Goal: Task Accomplishment & Management: Use online tool/utility

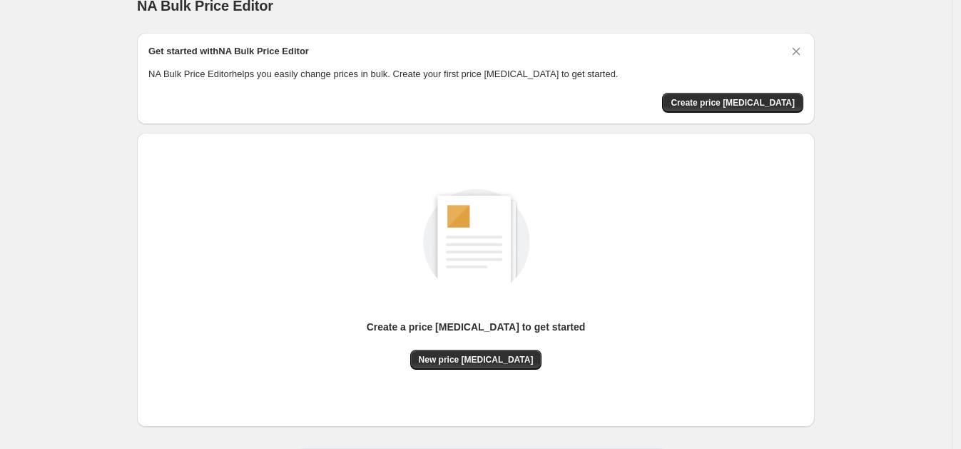
scroll to position [85, 0]
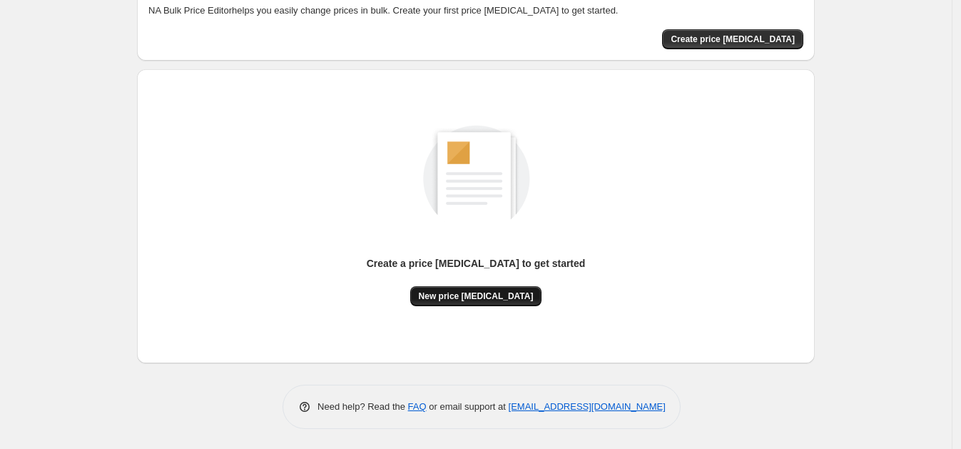
click at [470, 293] on span "New price [MEDICAL_DATA]" at bounding box center [476, 295] width 115 height 11
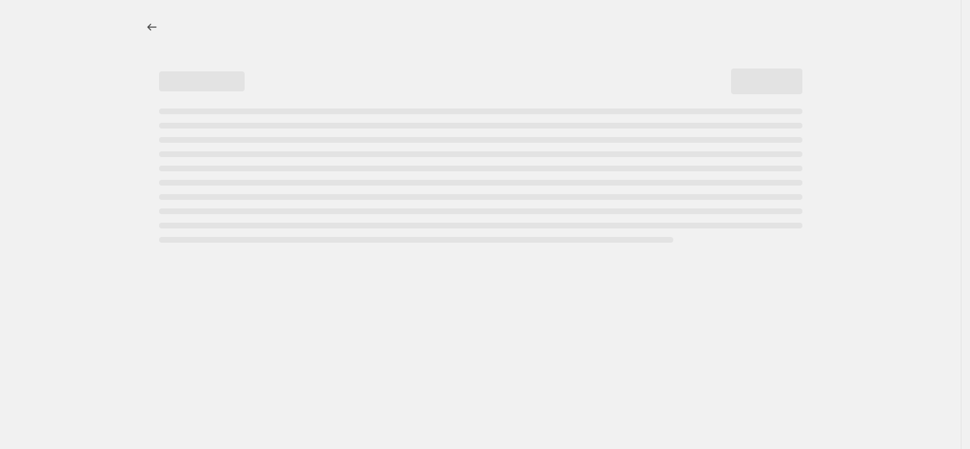
select select "percentage"
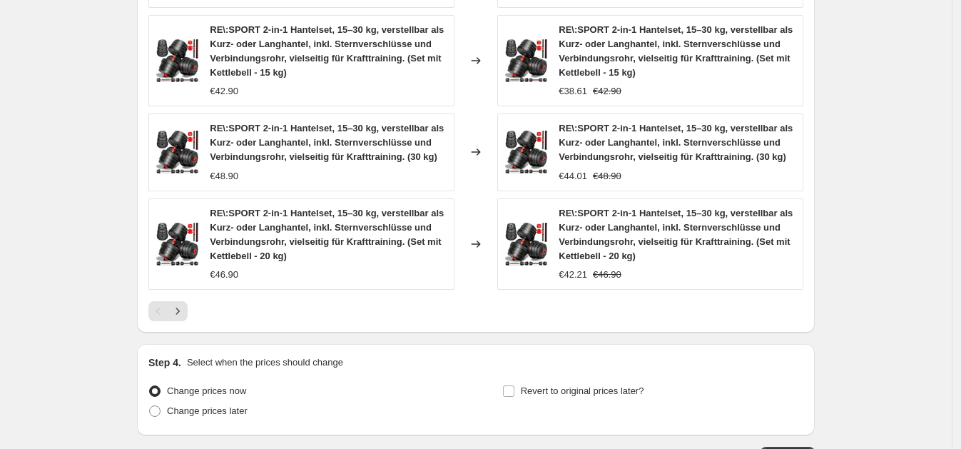
scroll to position [1098, 0]
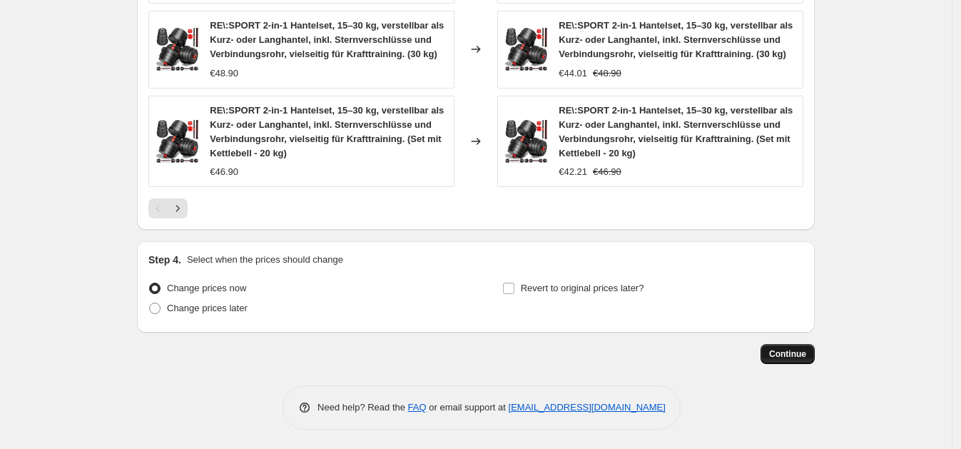
click at [779, 354] on span "Continue" at bounding box center [787, 353] width 37 height 11
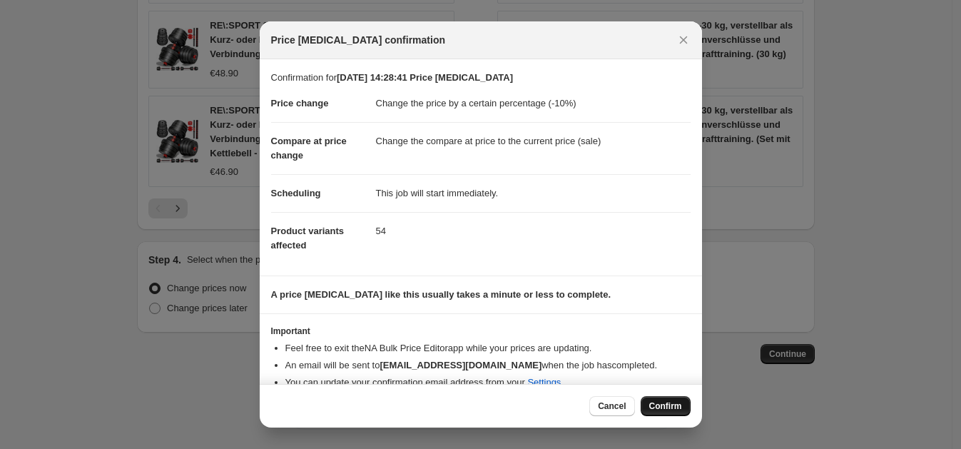
click at [653, 412] on button "Confirm" at bounding box center [665, 406] width 50 height 20
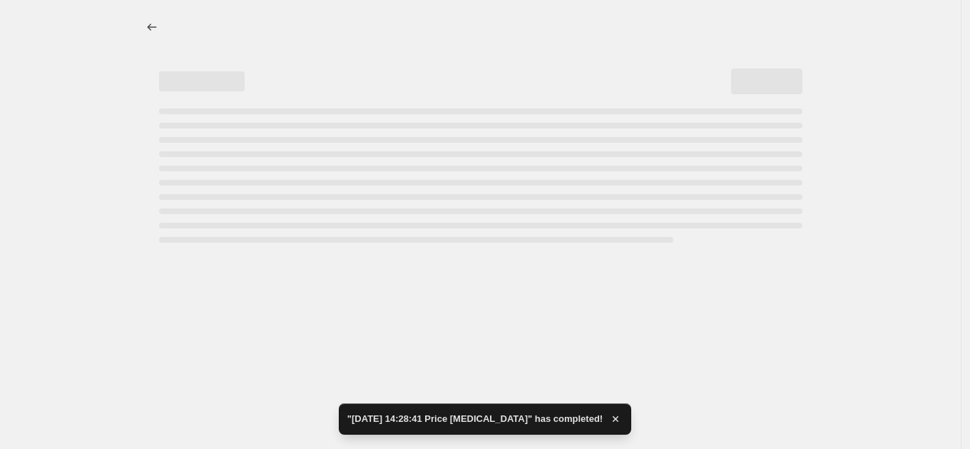
select select "percentage"
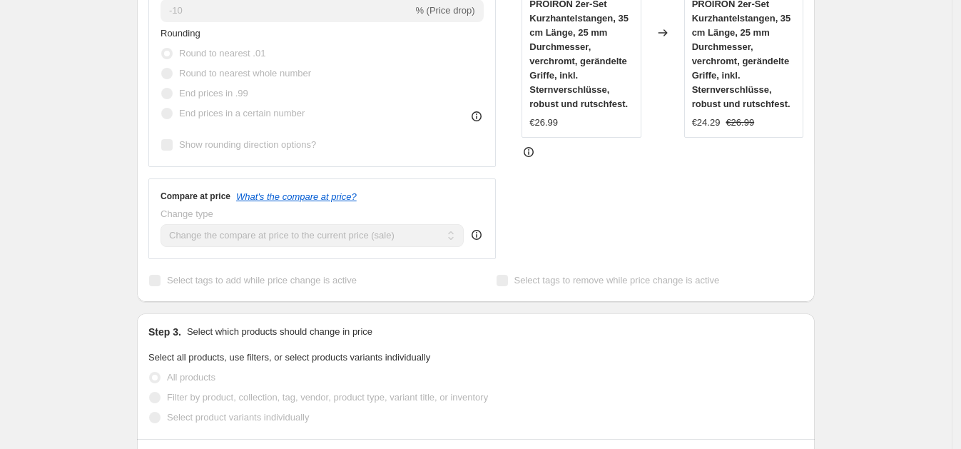
scroll to position [43, 0]
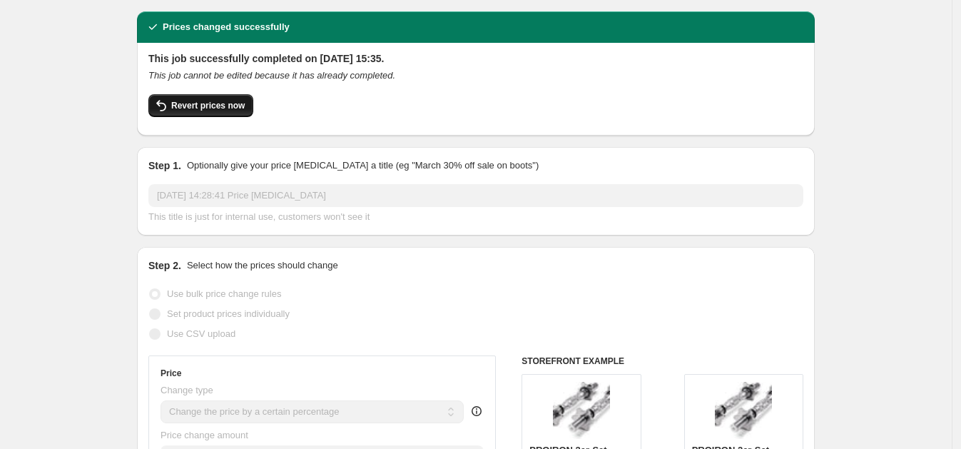
click at [207, 106] on span "Revert prices now" at bounding box center [207, 105] width 73 height 11
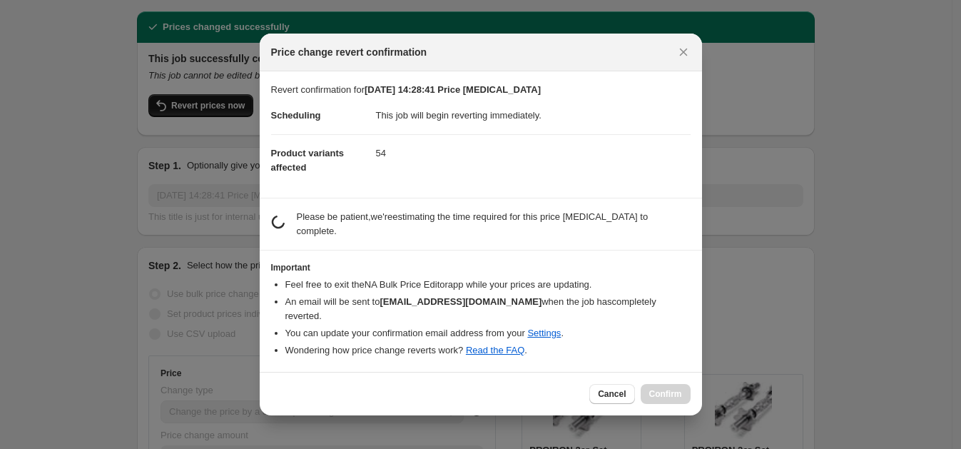
scroll to position [0, 0]
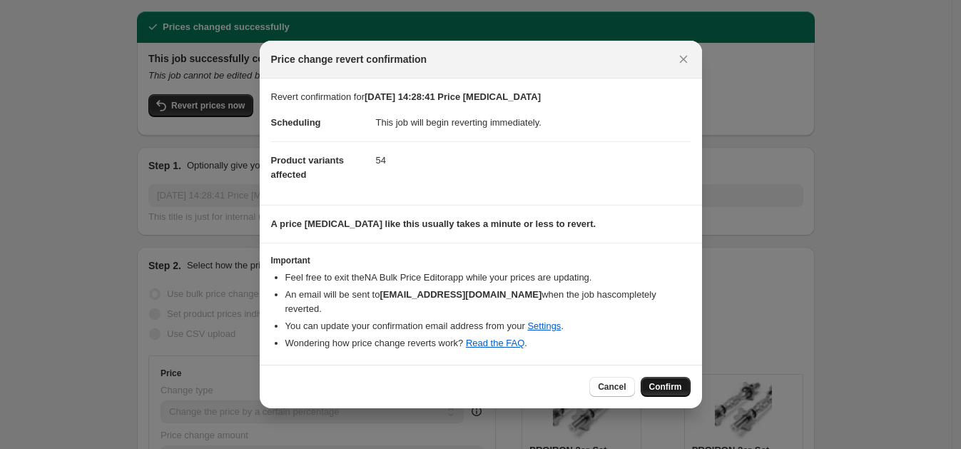
click at [657, 377] on button "Confirm" at bounding box center [665, 387] width 50 height 20
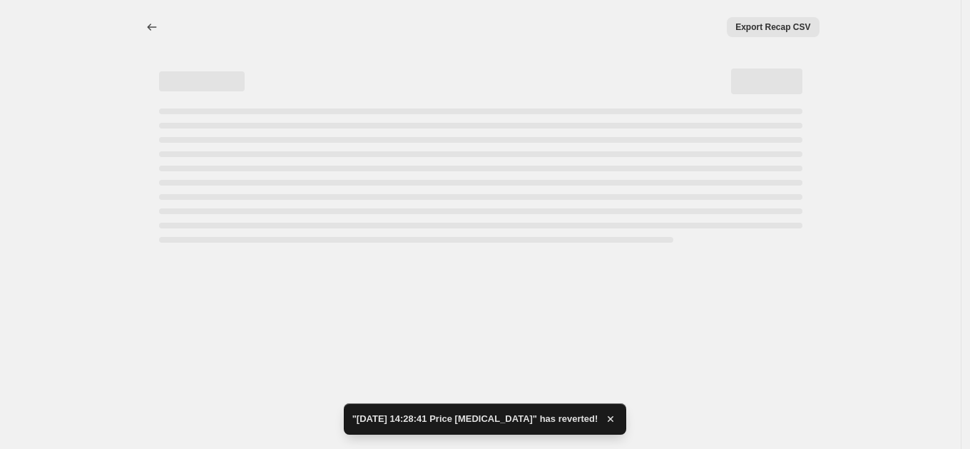
select select "percentage"
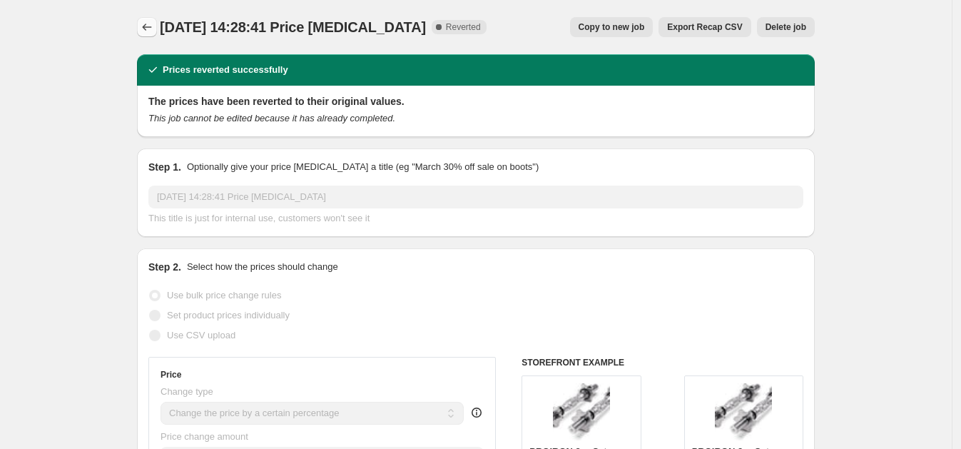
click at [151, 30] on icon "Price change jobs" at bounding box center [147, 27] width 14 height 14
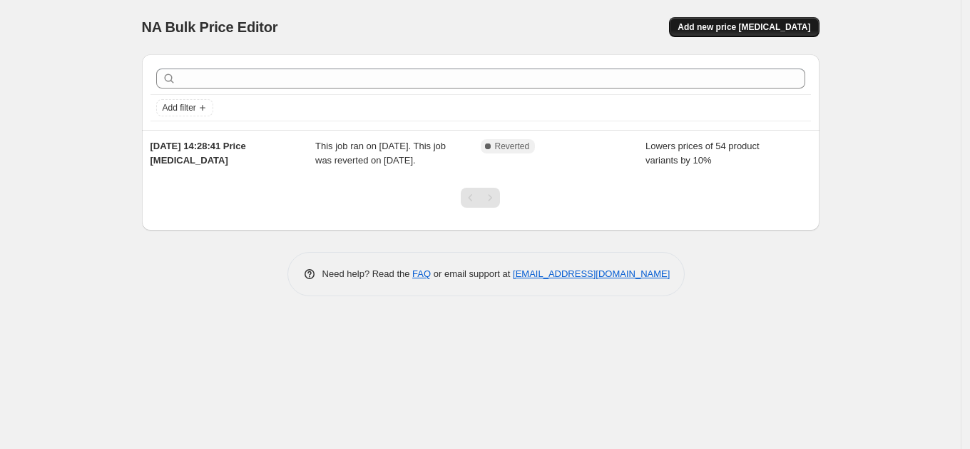
click at [751, 24] on span "Add new price [MEDICAL_DATA]" at bounding box center [744, 26] width 133 height 11
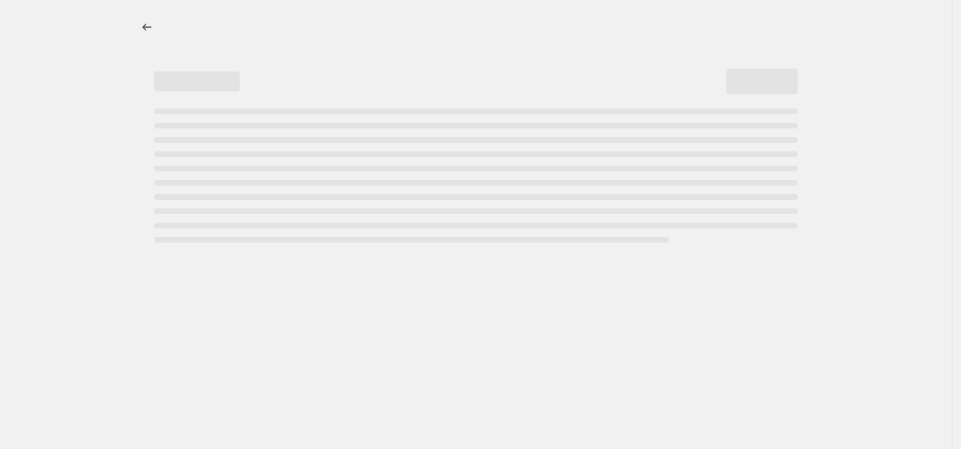
select select "percentage"
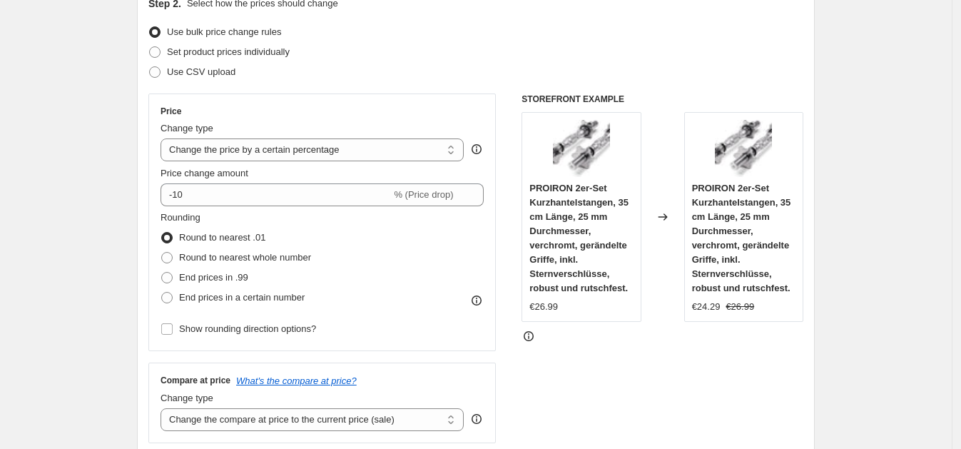
scroll to position [29, 0]
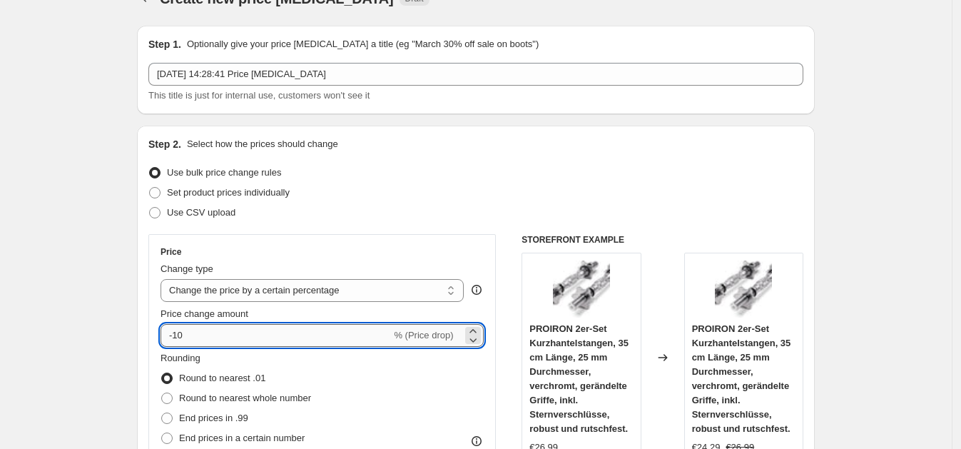
click at [317, 330] on input "-10" at bounding box center [275, 335] width 230 height 23
type input "-1"
type input "2"
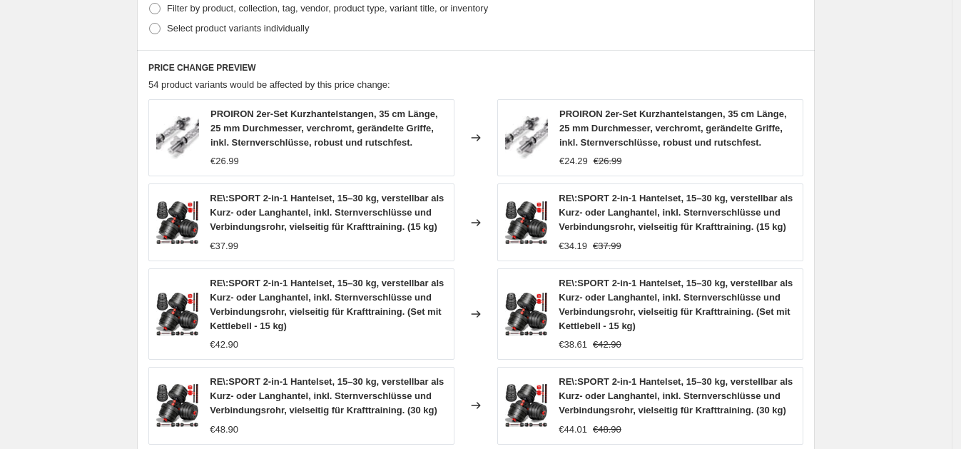
scroll to position [1098, 0]
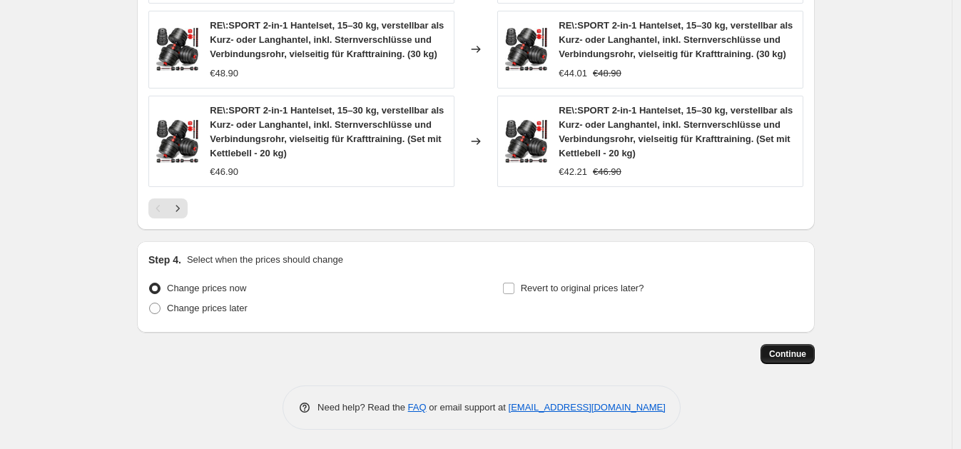
type input "30"
click at [782, 348] on span "Continue" at bounding box center [787, 353] width 37 height 11
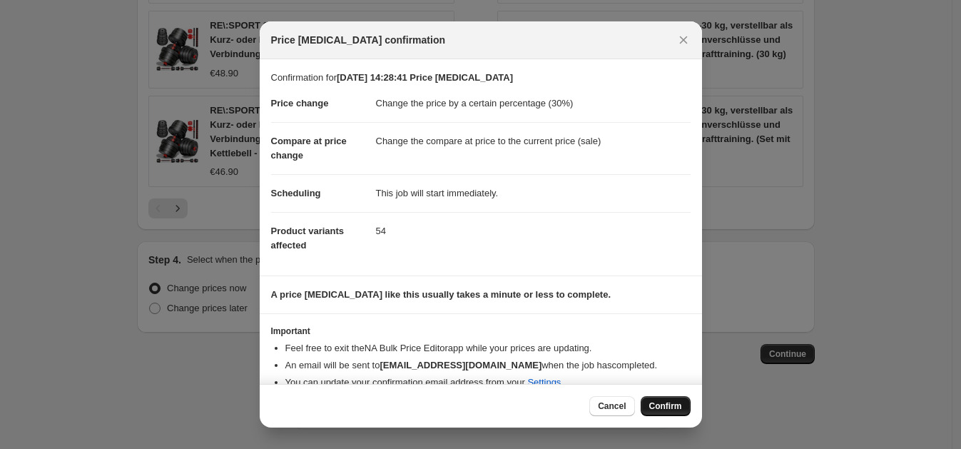
click at [678, 406] on span "Confirm" at bounding box center [665, 405] width 33 height 11
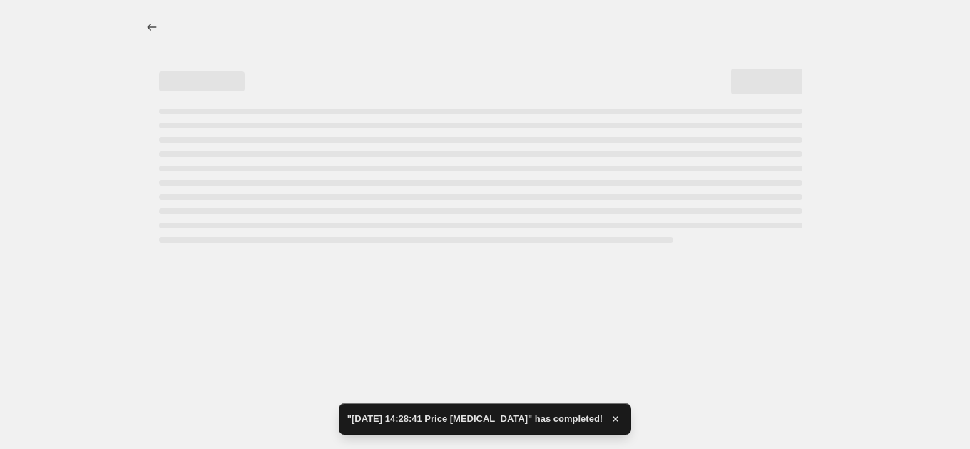
select select "percentage"
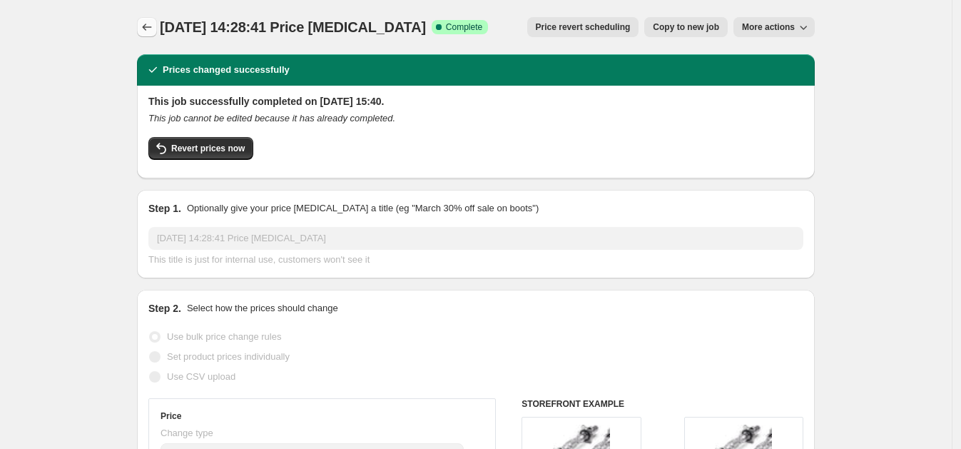
click at [147, 24] on icon "Price change jobs" at bounding box center [147, 27] width 14 height 14
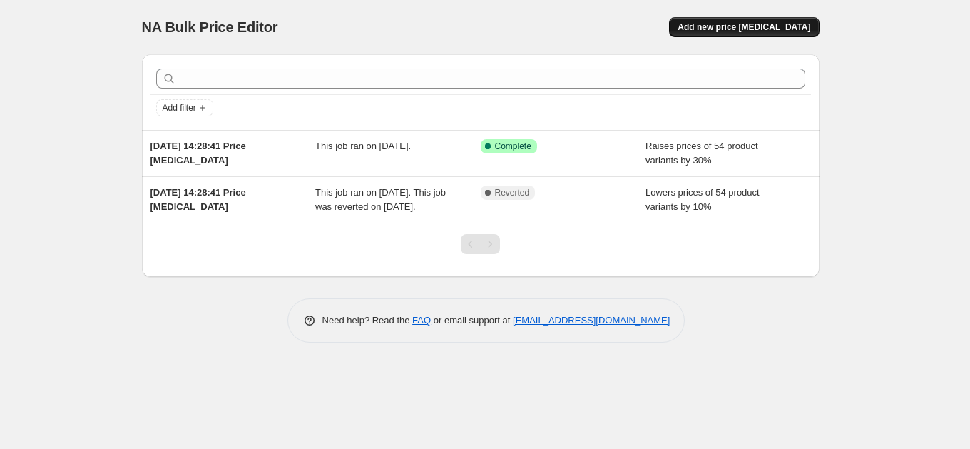
click at [735, 18] on button "Add new price [MEDICAL_DATA]" at bounding box center [744, 27] width 150 height 20
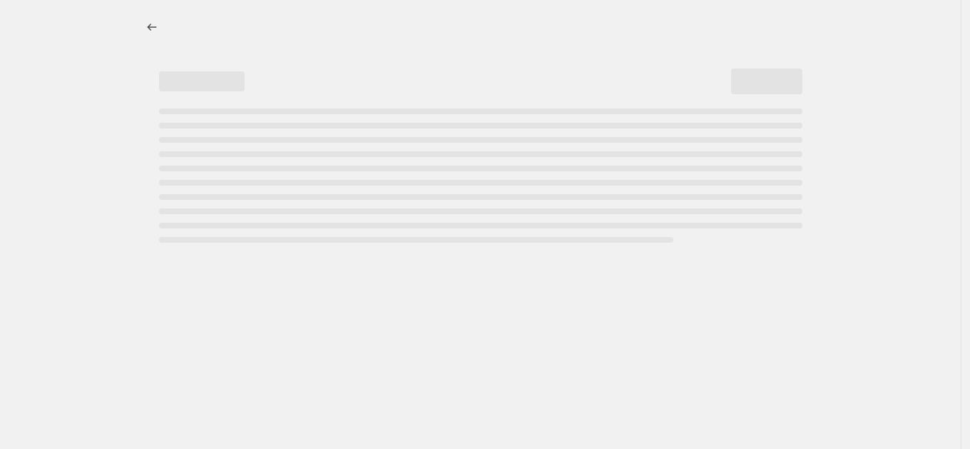
select select "percentage"
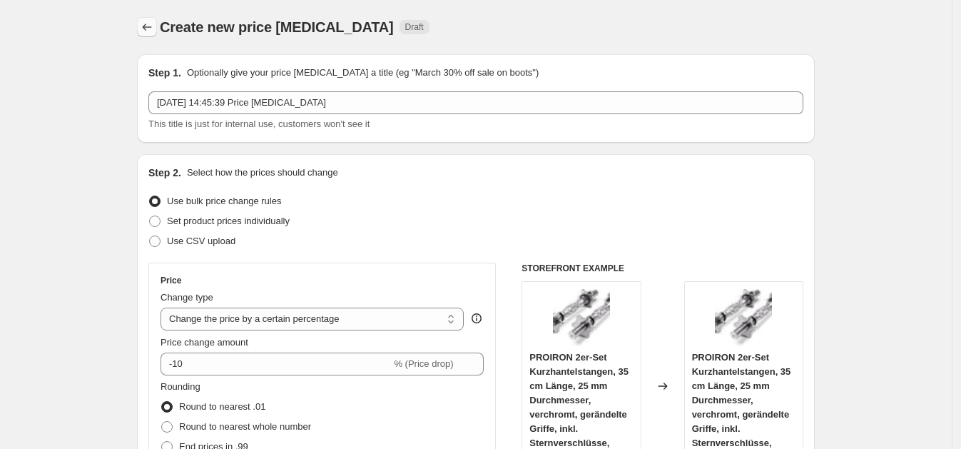
click at [153, 19] on button "Price change jobs" at bounding box center [147, 27] width 20 height 20
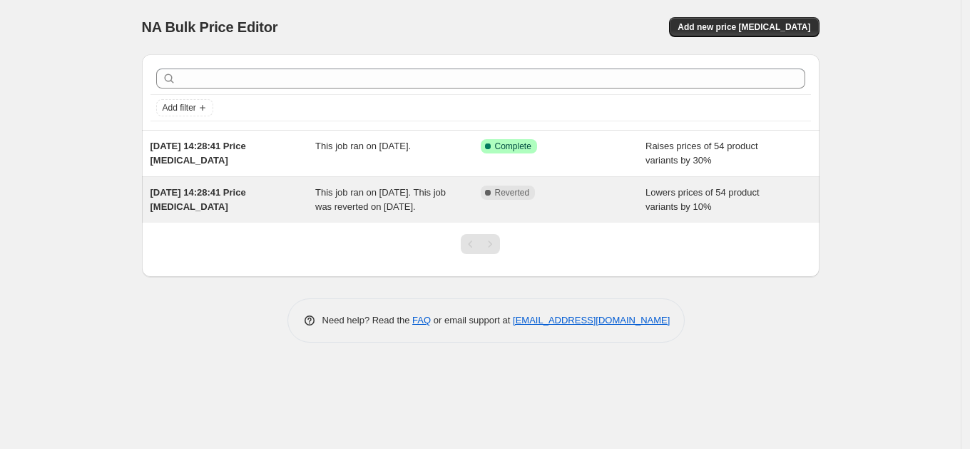
click at [729, 210] on div "Lowers prices of 54 product variants by 10%" at bounding box center [727, 199] width 165 height 29
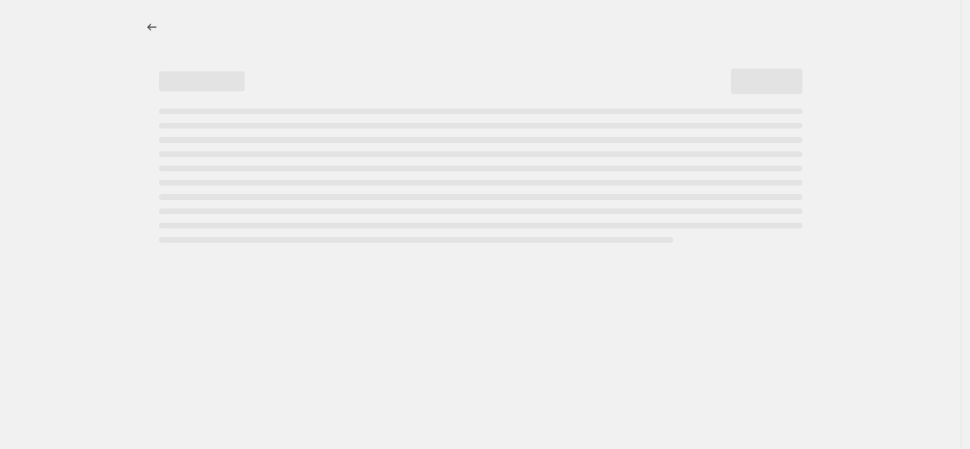
select select "percentage"
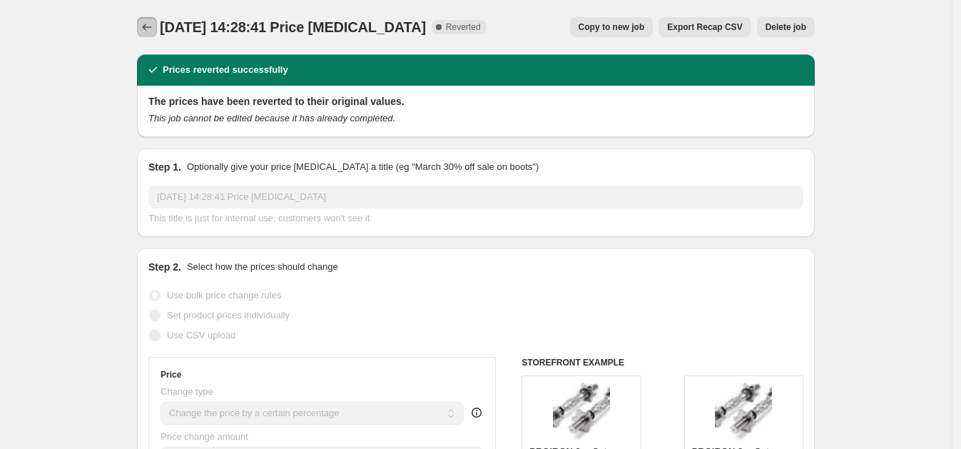
click at [153, 23] on icon "Price change jobs" at bounding box center [147, 27] width 14 height 14
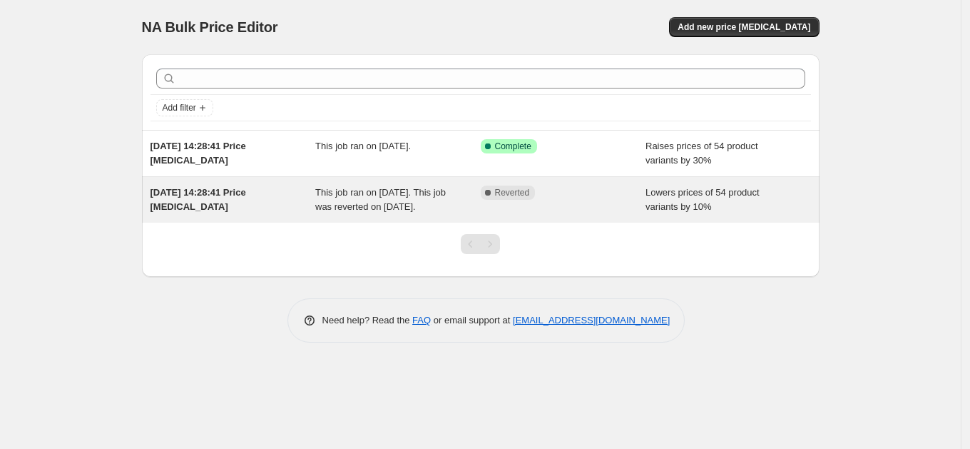
drag, startPoint x: 693, startPoint y: 151, endPoint x: 793, endPoint y: 179, distance: 104.3
click at [793, 178] on div "[DATE] 14:28:41 Price [MEDICAL_DATA] This job ran on [DATE]. This job was rever…" at bounding box center [481, 200] width 678 height 46
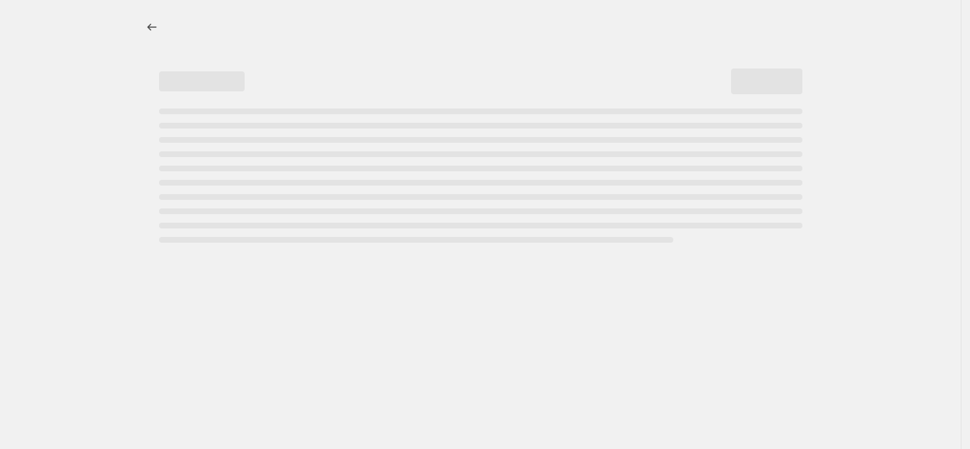
select select "percentage"
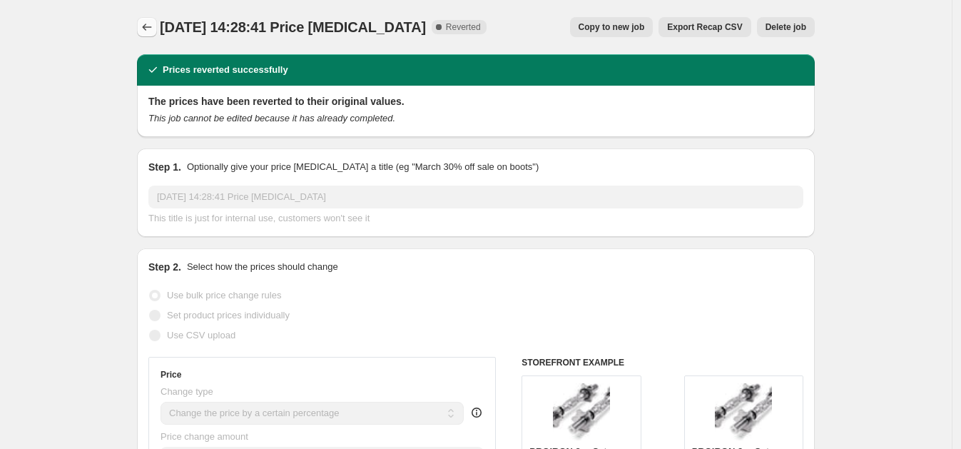
click at [153, 31] on icon "Price change jobs" at bounding box center [147, 27] width 14 height 14
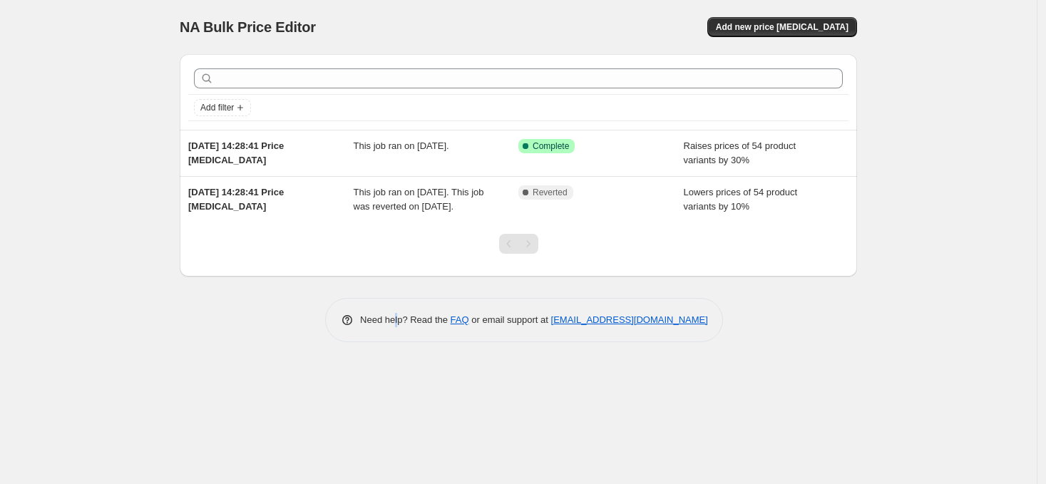
drag, startPoint x: 688, startPoint y: 32, endPoint x: 399, endPoint y: 326, distance: 412.6
click at [399, 326] on div "Need help? Read the FAQ or email support at [EMAIL_ADDRESS][DOMAIN_NAME]" at bounding box center [524, 320] width 398 height 44
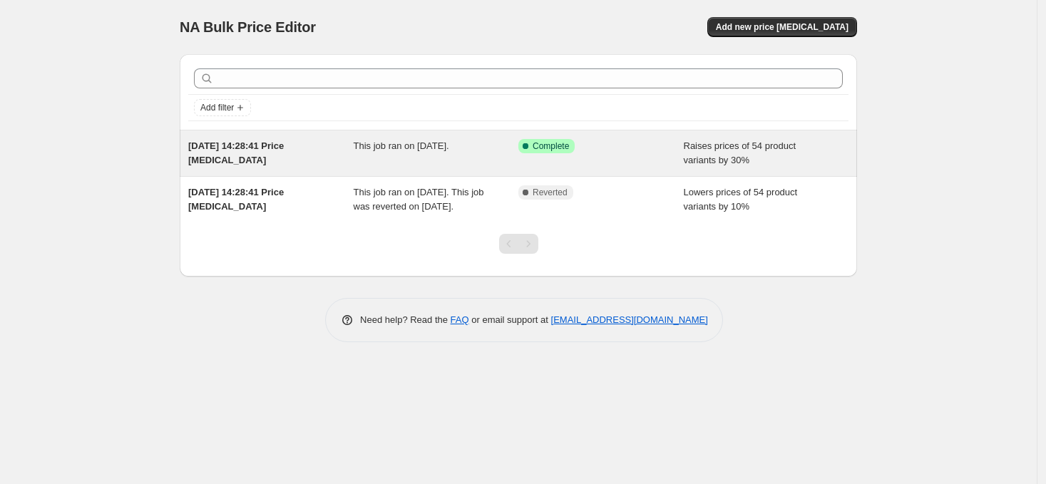
click at [630, 145] on div "Success Complete Complete" at bounding box center [591, 146] width 144 height 14
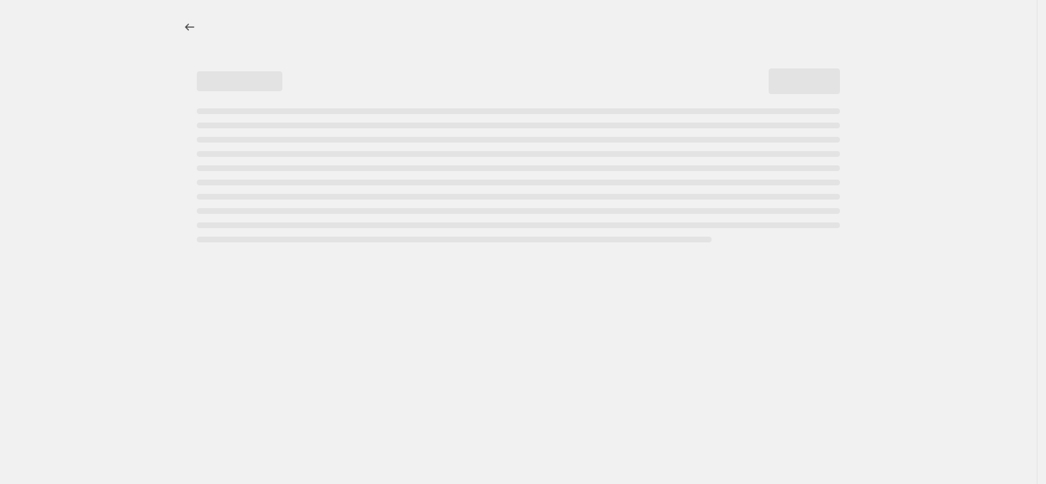
select select "percentage"
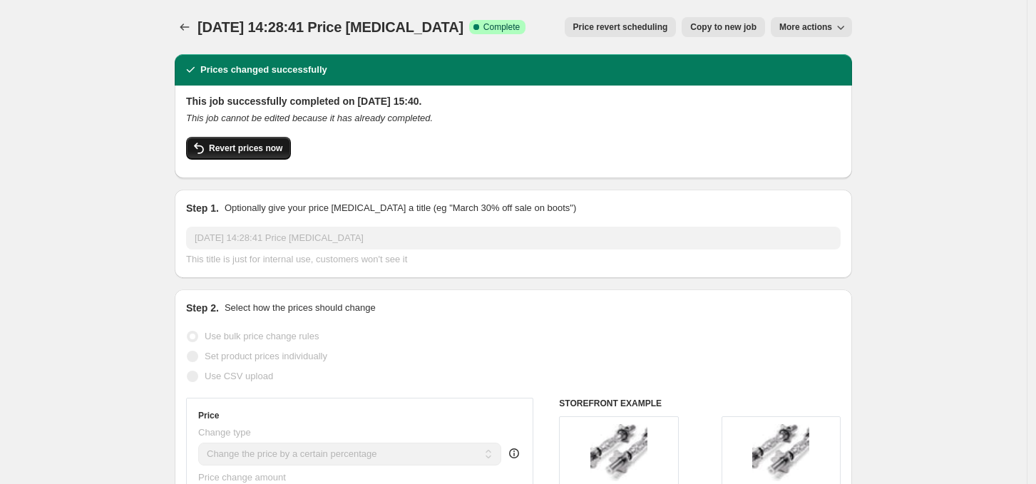
click at [255, 150] on span "Revert prices now" at bounding box center [245, 148] width 73 height 11
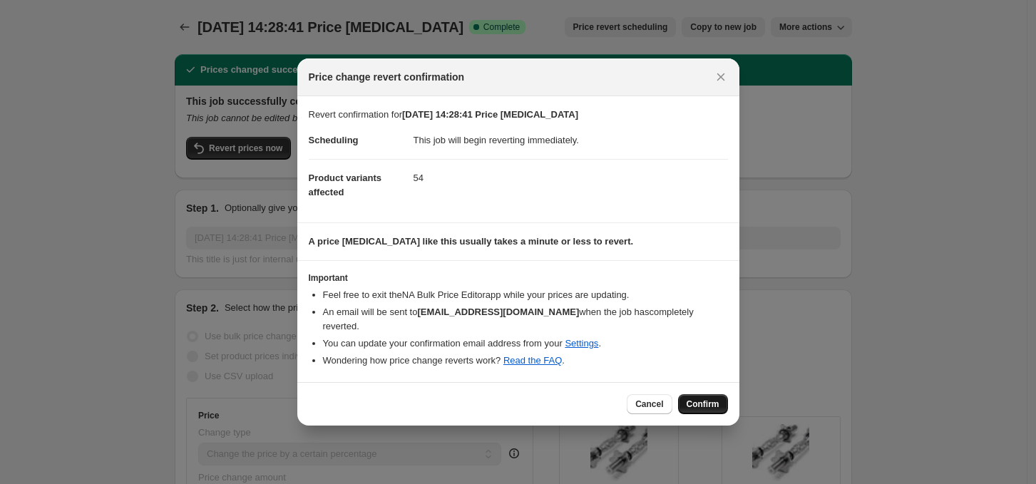
click at [686, 394] on button "Confirm" at bounding box center [703, 404] width 50 height 20
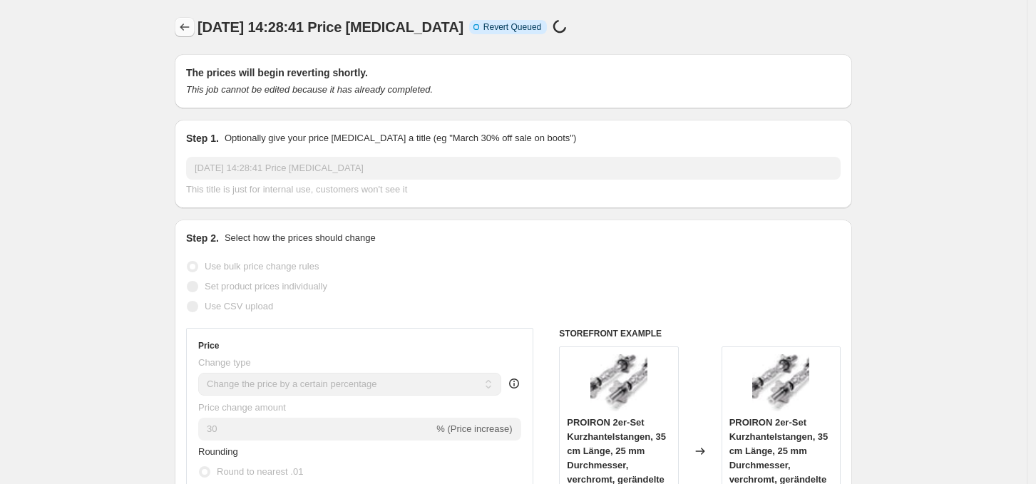
click at [180, 31] on button "Price change jobs" at bounding box center [185, 27] width 20 height 20
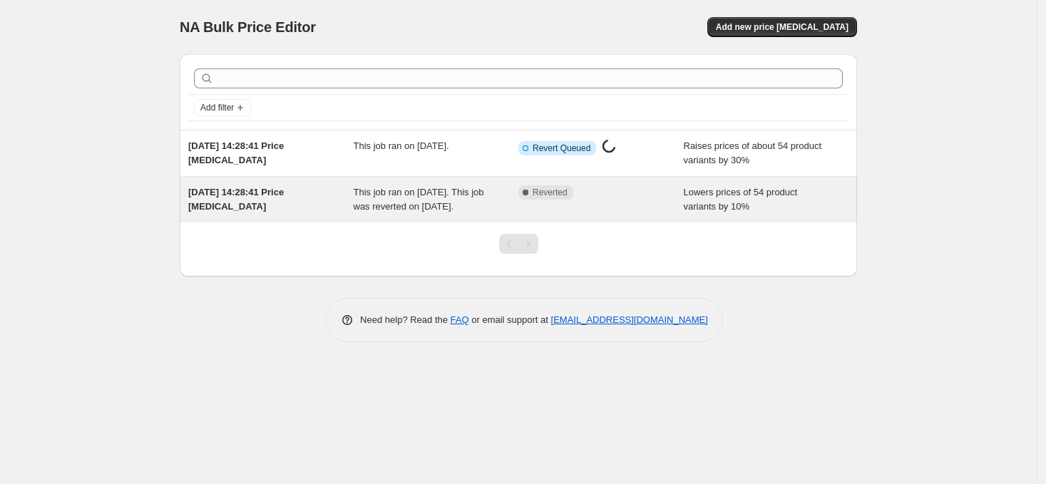
click at [678, 214] on div "Complete Reverted" at bounding box center [601, 199] width 165 height 29
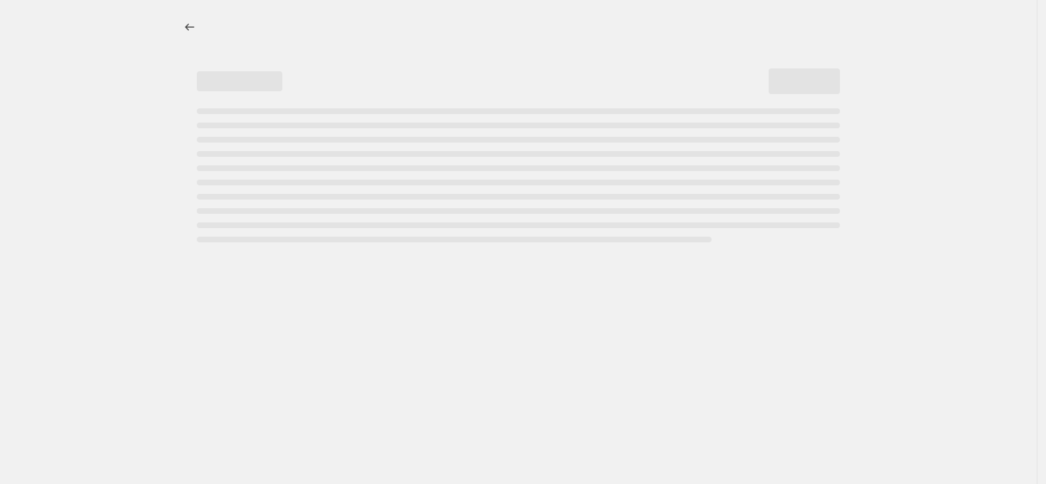
click at [678, 215] on div "Page loading" at bounding box center [518, 175] width 643 height 134
select select "percentage"
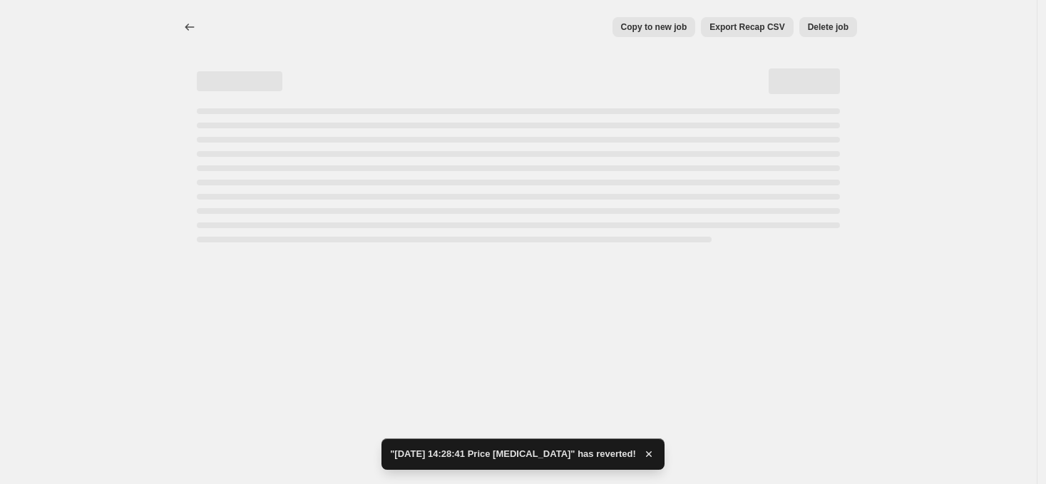
select select "percentage"
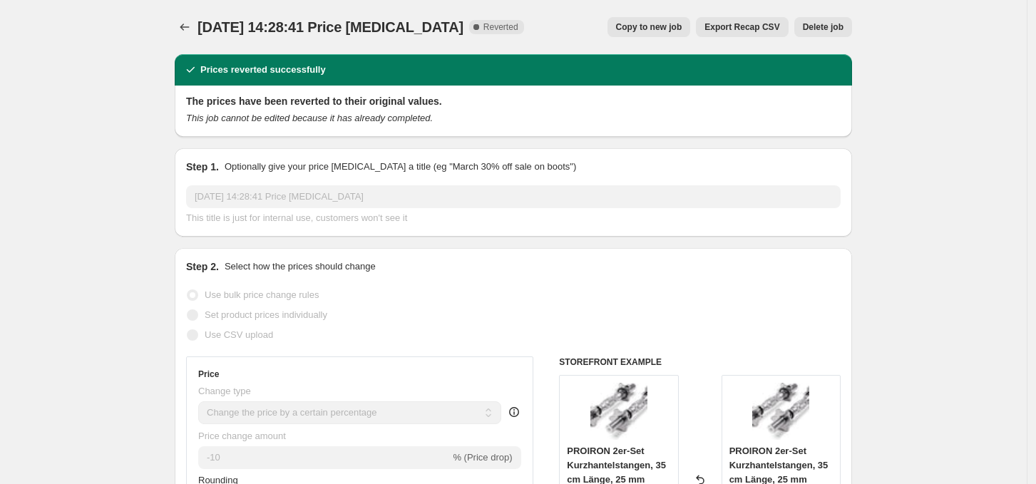
click at [805, 21] on button "Delete job" at bounding box center [824, 27] width 58 height 20
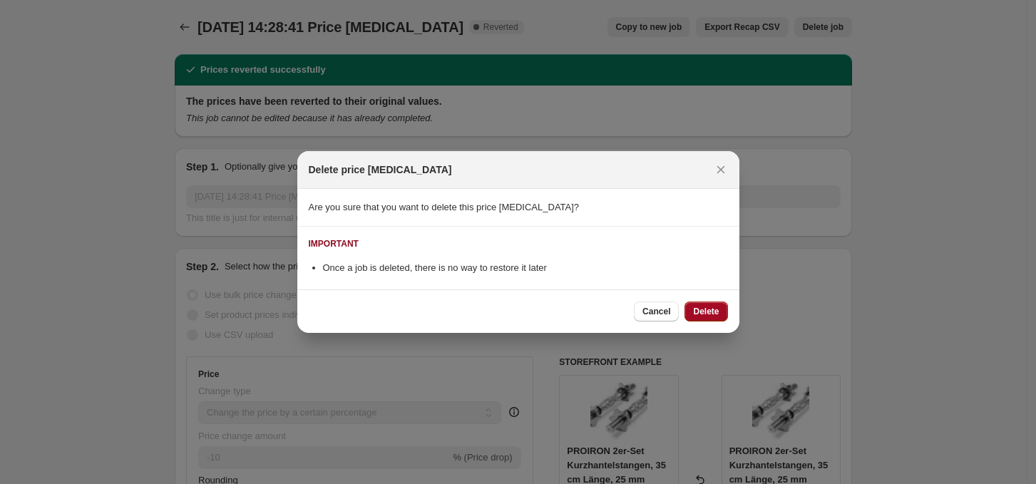
click at [700, 302] on button "Delete" at bounding box center [706, 312] width 43 height 20
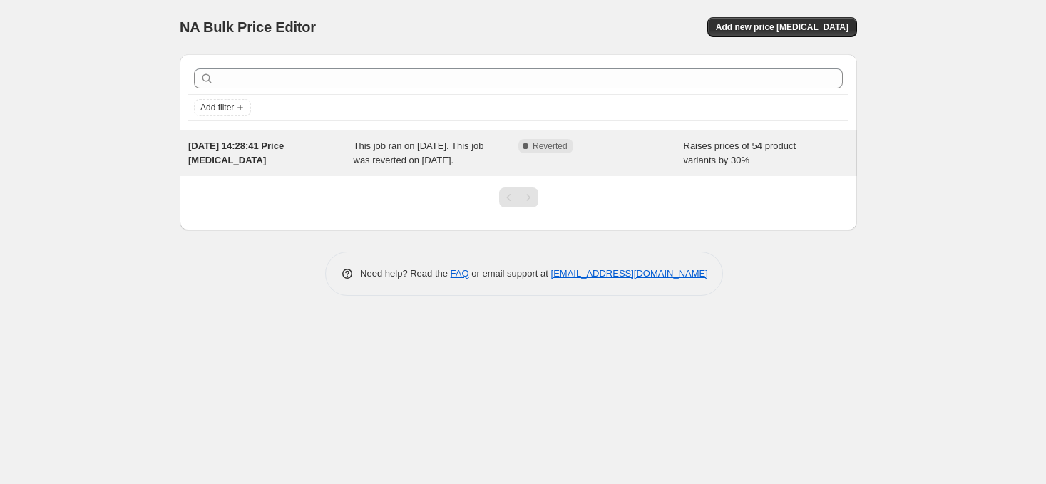
click at [575, 168] on div "Complete Reverted" at bounding box center [601, 153] width 165 height 29
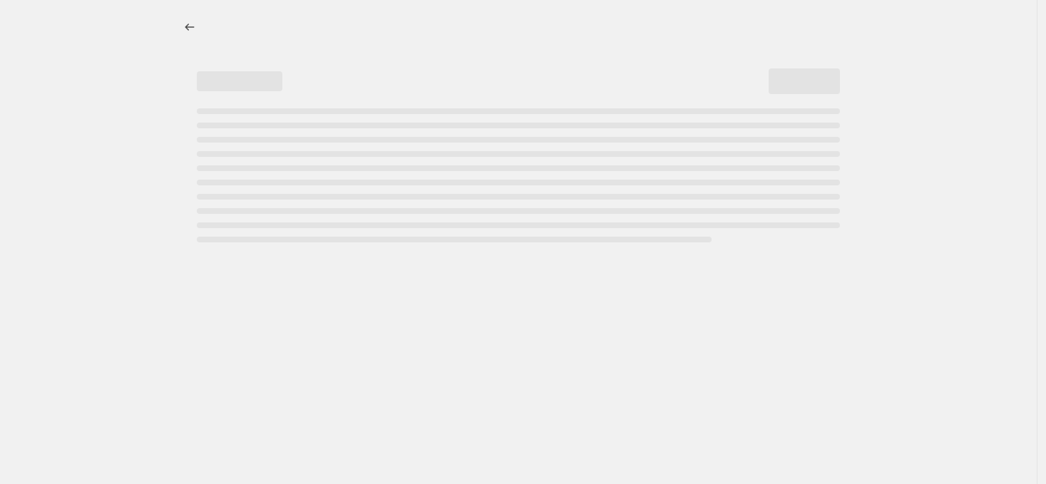
select select "percentage"
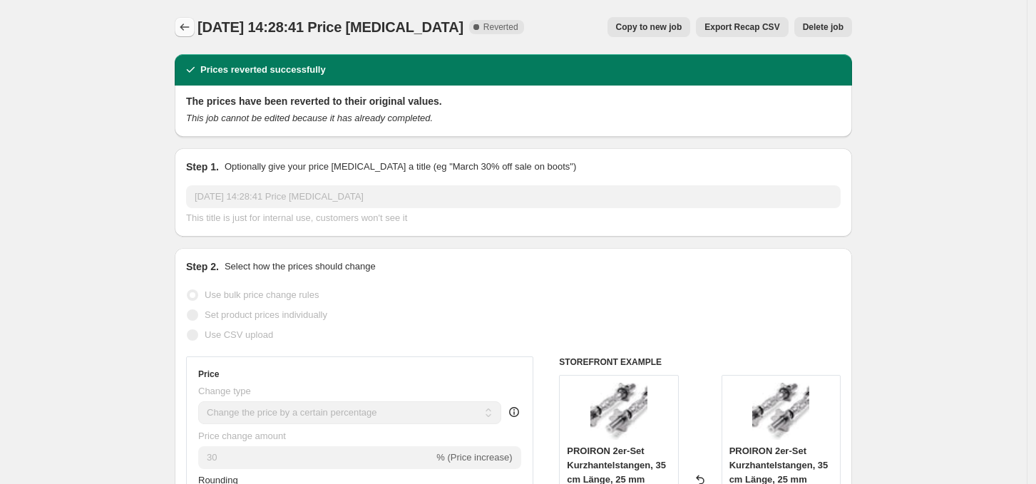
click at [187, 29] on icon "Price change jobs" at bounding box center [185, 27] width 14 height 14
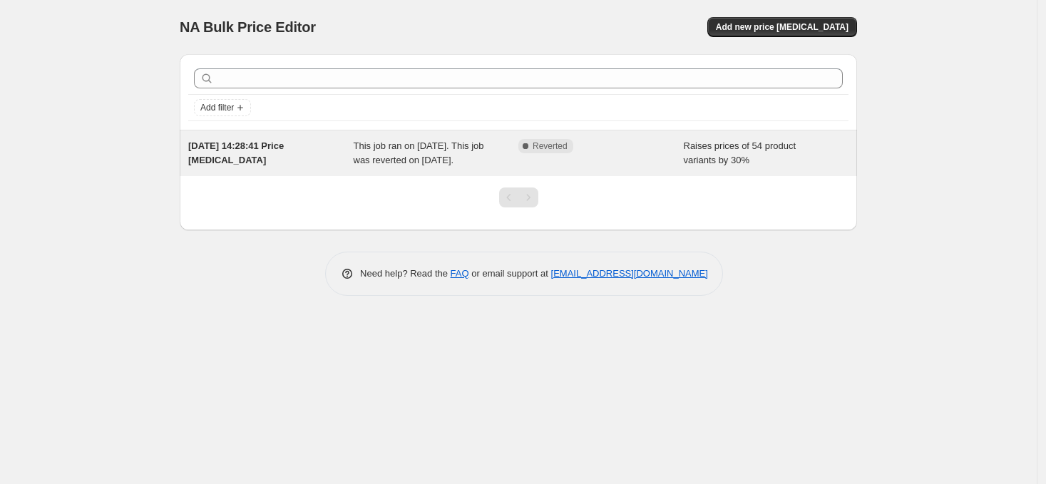
click at [536, 147] on span "Reverted" at bounding box center [550, 146] width 35 height 11
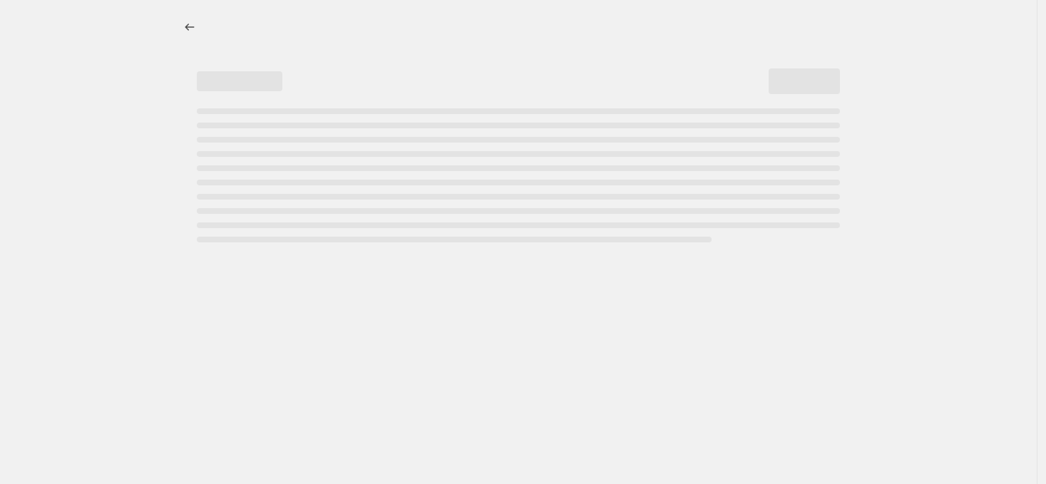
select select "percentage"
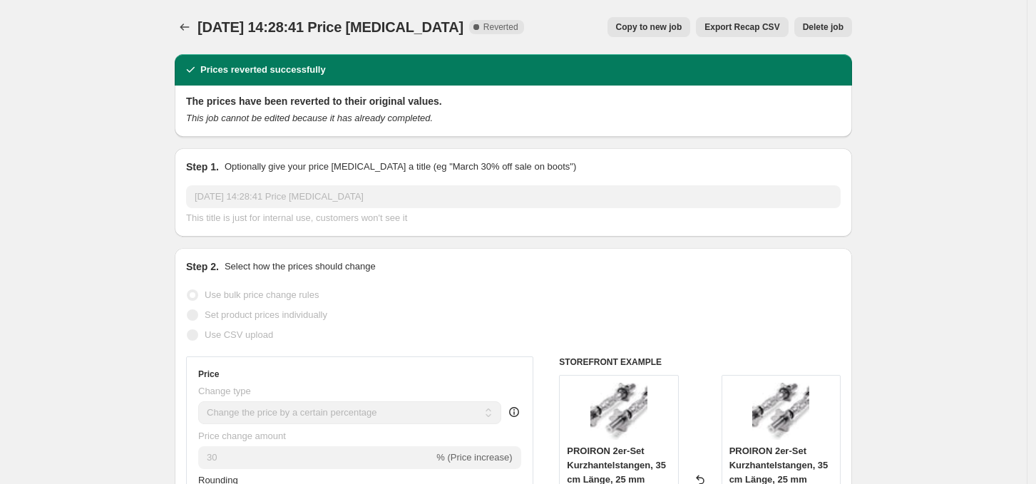
click at [736, 32] on span "Export Recap CSV" at bounding box center [742, 26] width 75 height 11
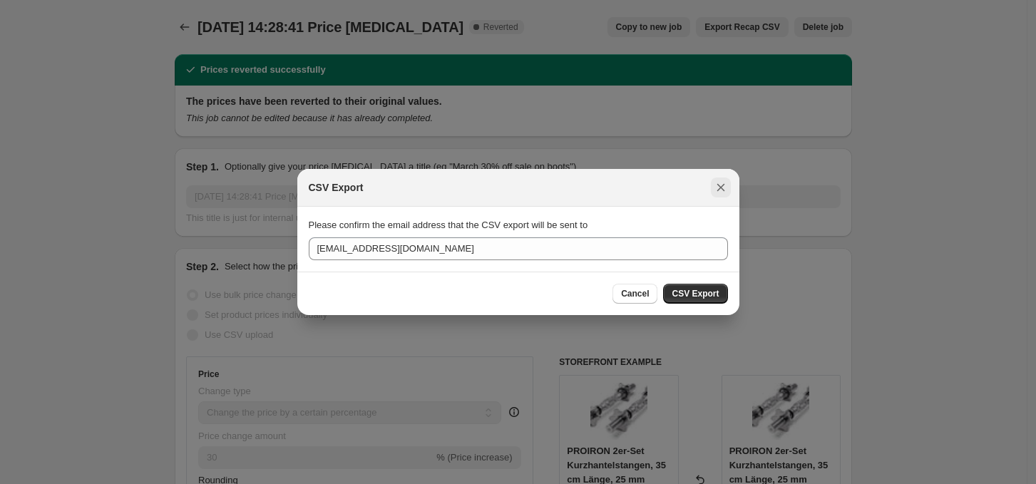
click at [718, 187] on icon "Close" at bounding box center [721, 187] width 14 height 14
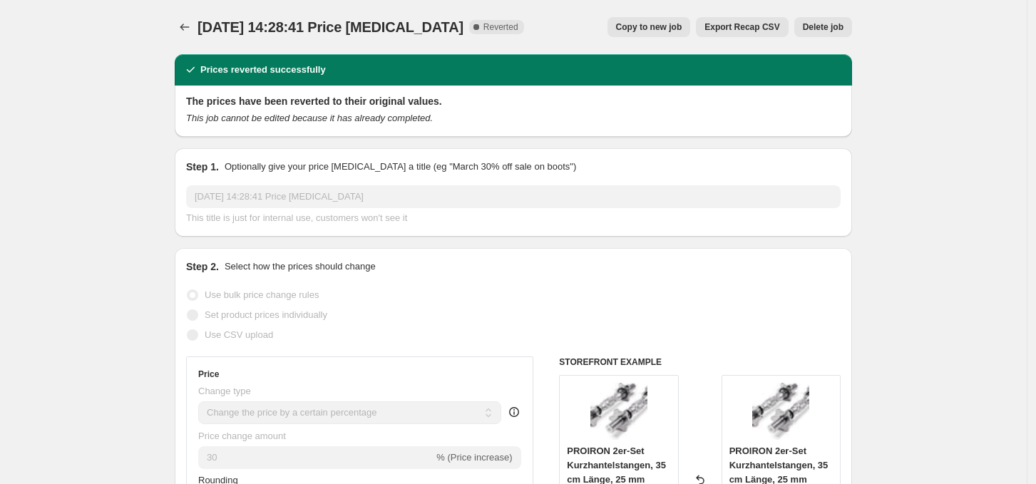
click at [850, 29] on button "Delete job" at bounding box center [824, 27] width 58 height 20
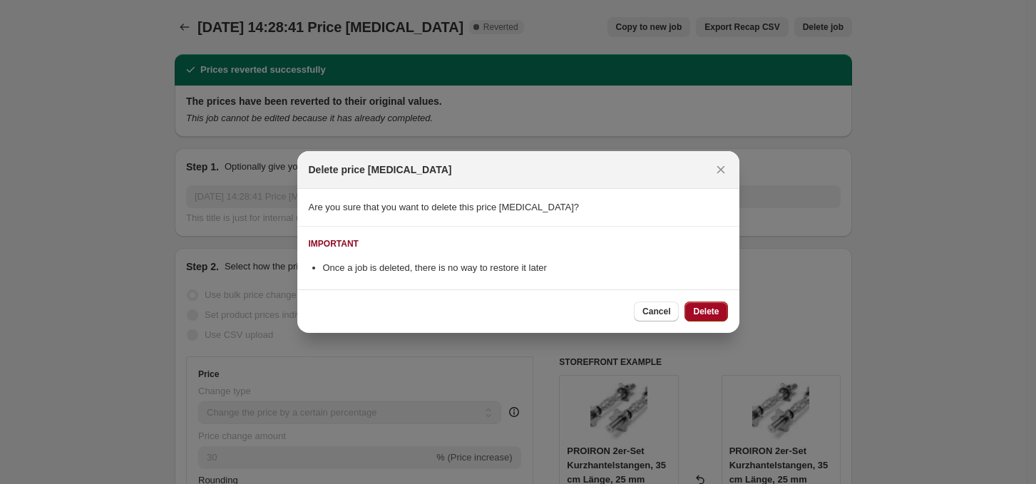
click at [712, 309] on span "Delete" at bounding box center [706, 311] width 26 height 11
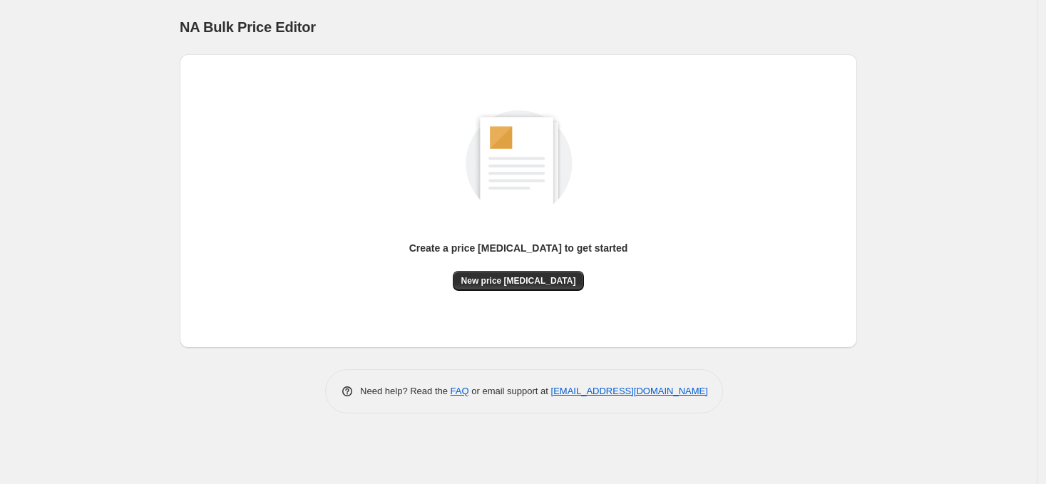
click at [512, 291] on div "Create a price [MEDICAL_DATA] to get started New price [MEDICAL_DATA]" at bounding box center [518, 201] width 655 height 271
click at [508, 287] on button "New price [MEDICAL_DATA]" at bounding box center [519, 281] width 132 height 20
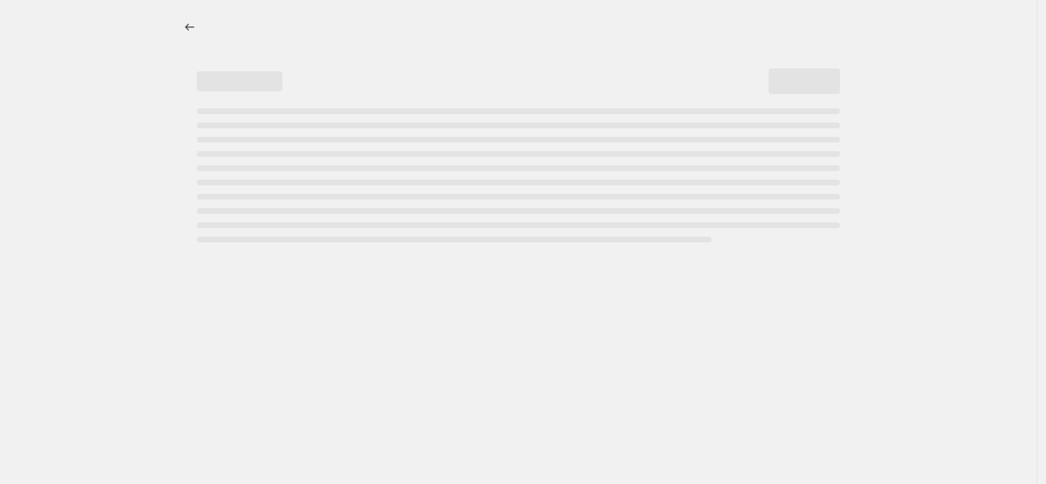
select select "percentage"
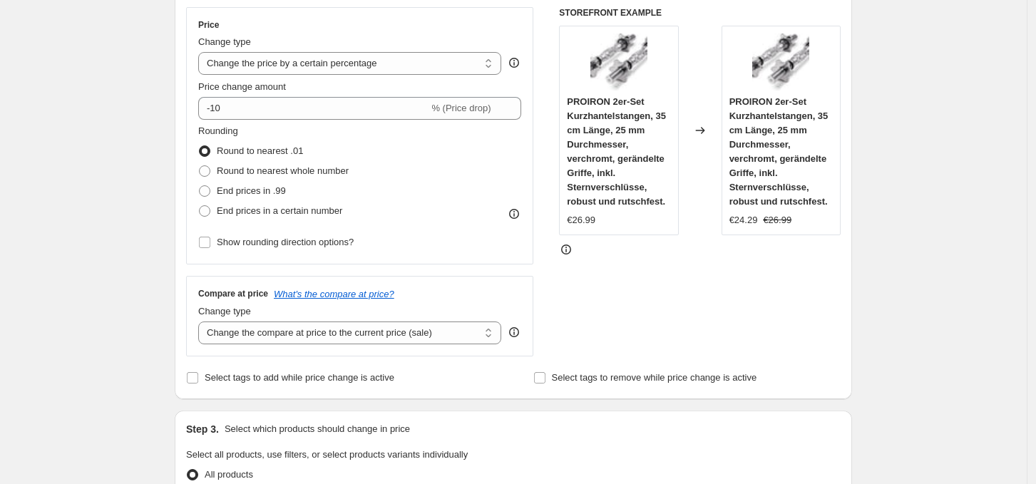
scroll to position [269, 0]
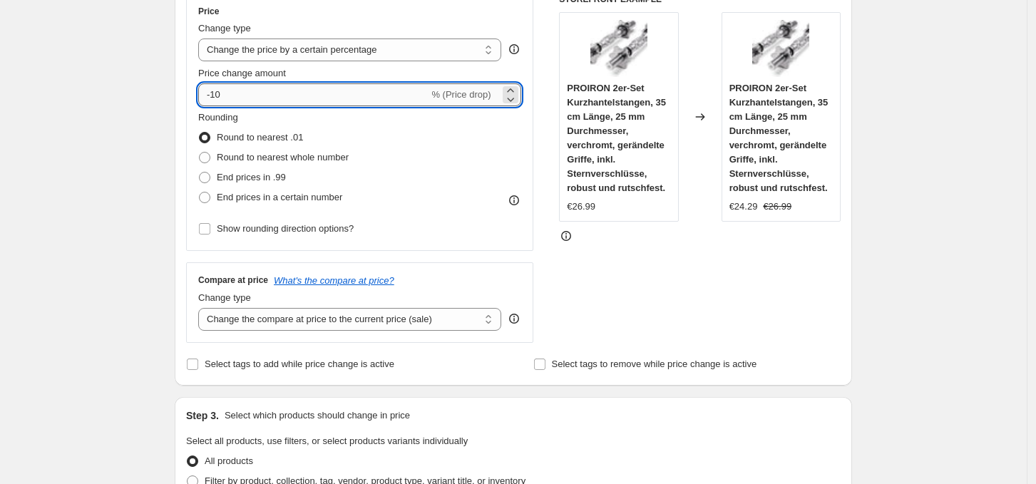
click at [312, 94] on input "-10" at bounding box center [313, 94] width 230 height 23
type input "-1"
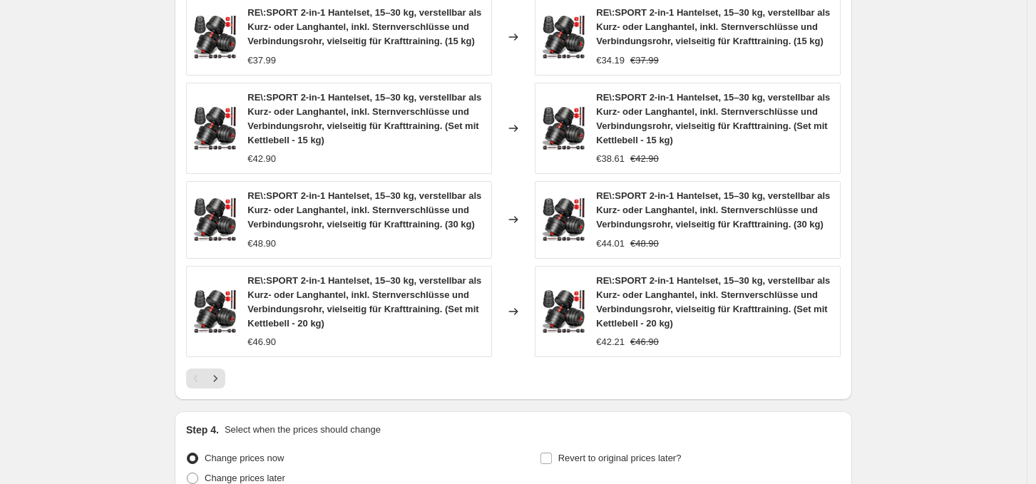
scroll to position [1063, 0]
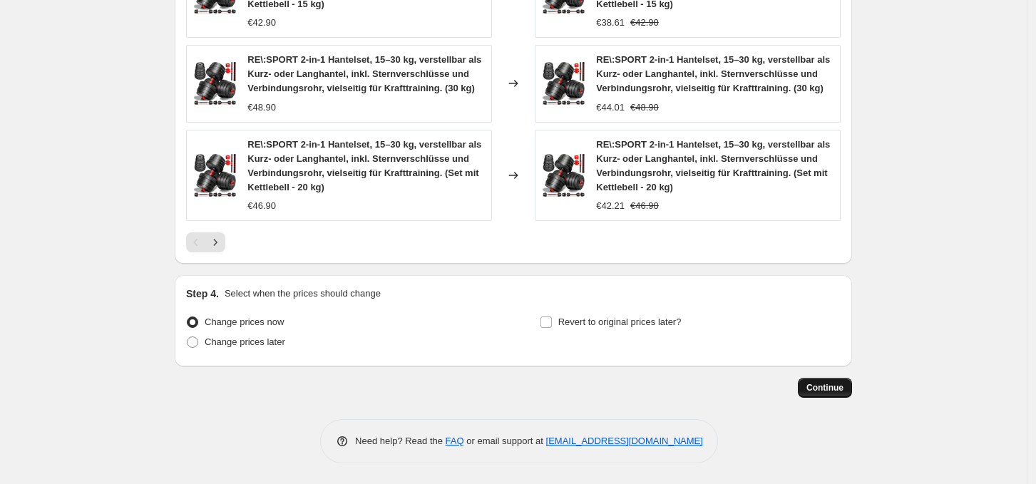
type input "-25"
click at [811, 384] on button "Continue" at bounding box center [825, 388] width 54 height 20
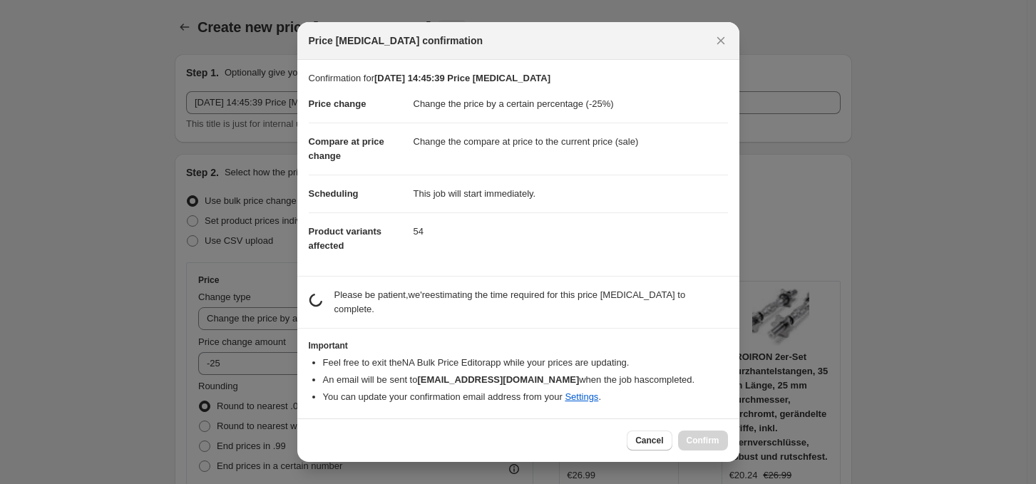
scroll to position [0, 0]
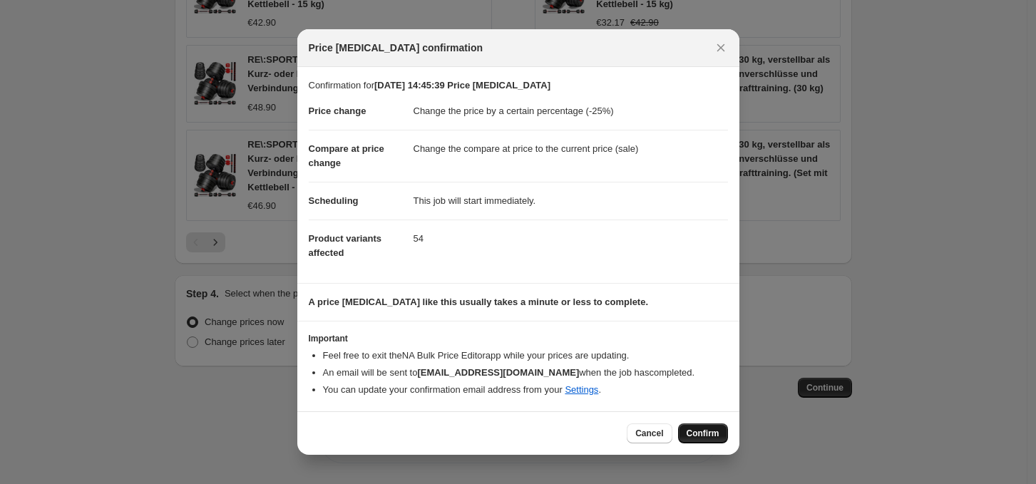
click at [702, 436] on span "Confirm" at bounding box center [703, 433] width 33 height 11
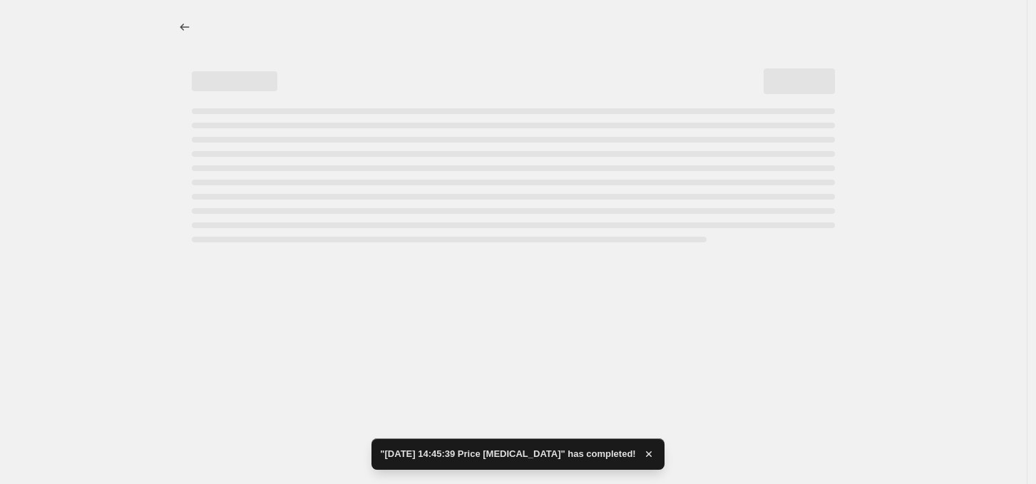
select select "percentage"
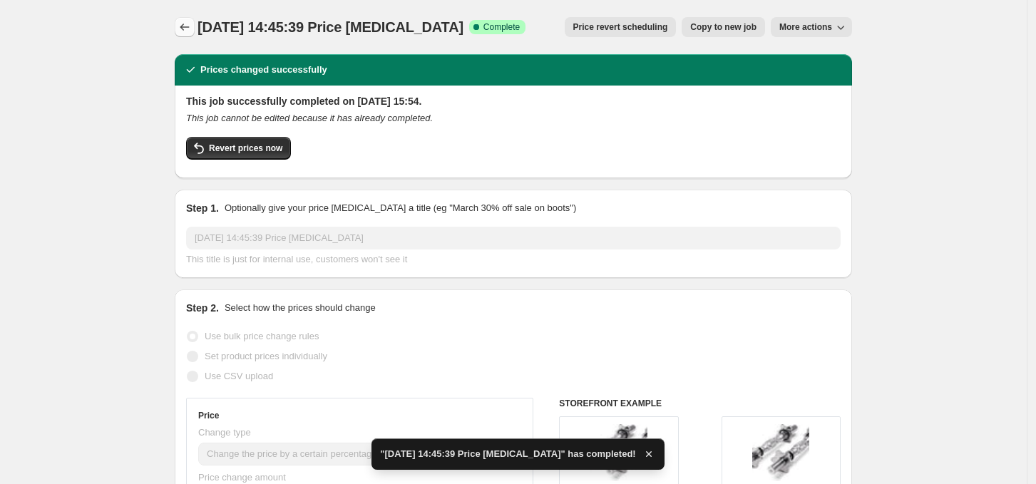
click at [195, 26] on button "Price change jobs" at bounding box center [185, 27] width 20 height 20
